Goal: Task Accomplishment & Management: Manage account settings

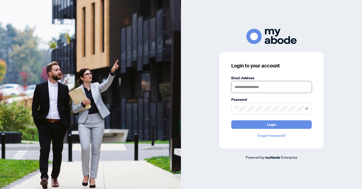
click at [244, 86] on input "text" at bounding box center [271, 87] width 80 height 12
click at [255, 89] on input "text" at bounding box center [271, 87] width 80 height 12
type input "**********"
click at [231, 121] on button "Login" at bounding box center [271, 125] width 80 height 9
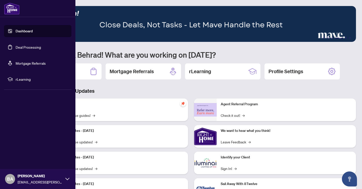
click at [28, 48] on link "Deal Processing" at bounding box center [28, 47] width 25 height 5
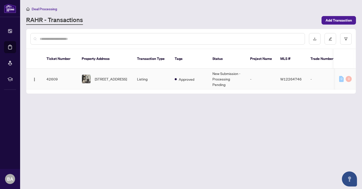
click at [164, 72] on td "Listing" at bounding box center [152, 79] width 38 height 21
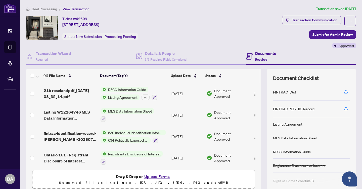
scroll to position [21, 0]
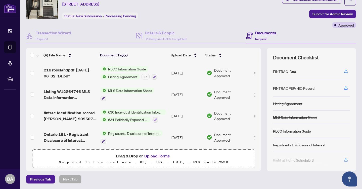
click at [160, 156] on button "Upload Forms" at bounding box center [157, 156] width 28 height 7
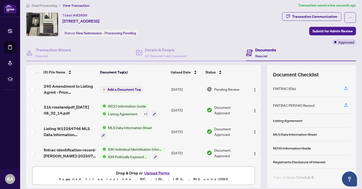
scroll to position [0, 0]
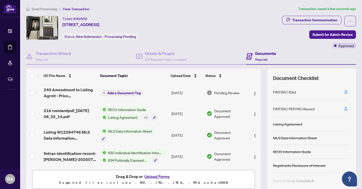
click at [122, 94] on span "Add a Document Tag" at bounding box center [123, 93] width 33 height 4
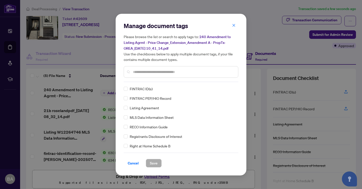
click at [137, 72] on input "text" at bounding box center [183, 72] width 101 height 6
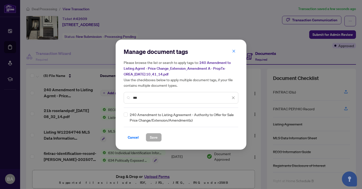
type input "***"
click at [128, 114] on div "240 Amendment to Listing Agreement - Authority to Offer for Sale Price Change/E…" at bounding box center [180, 117] width 112 height 11
click at [151, 136] on span "Save" at bounding box center [154, 138] width 8 height 8
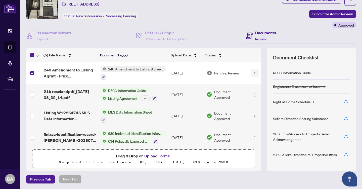
click at [253, 70] on span "button" at bounding box center [255, 73] width 4 height 6
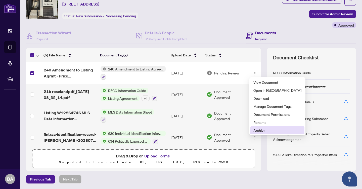
click at [260, 133] on span "Archive" at bounding box center [277, 131] width 48 height 6
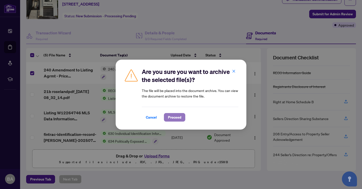
click at [181, 120] on span "Proceed" at bounding box center [174, 118] width 13 height 8
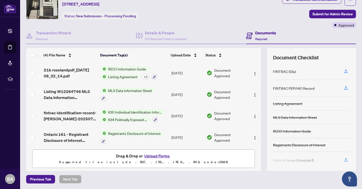
click at [153, 154] on button "Upload Forms" at bounding box center [157, 156] width 28 height 7
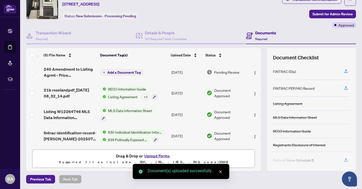
click at [132, 71] on span "Add a Document Tag" at bounding box center [123, 73] width 33 height 4
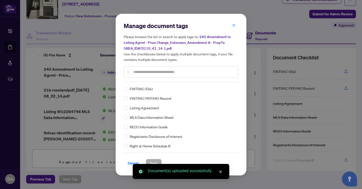
click at [144, 80] on div "Manage document tags Please browse the list or search to apply tags to: 240 Ame…" at bounding box center [181, 52] width 115 height 60
click at [145, 73] on input "text" at bounding box center [183, 72] width 101 height 6
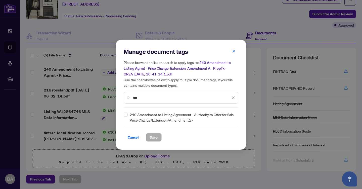
type input "***"
click at [152, 116] on span "240 Amendment to Listing Agreement - Authority to Offer for Sale Price Change/E…" at bounding box center [182, 117] width 105 height 11
click at [153, 136] on span "Save" at bounding box center [154, 138] width 8 height 8
